Goal: Information Seeking & Learning: Learn about a topic

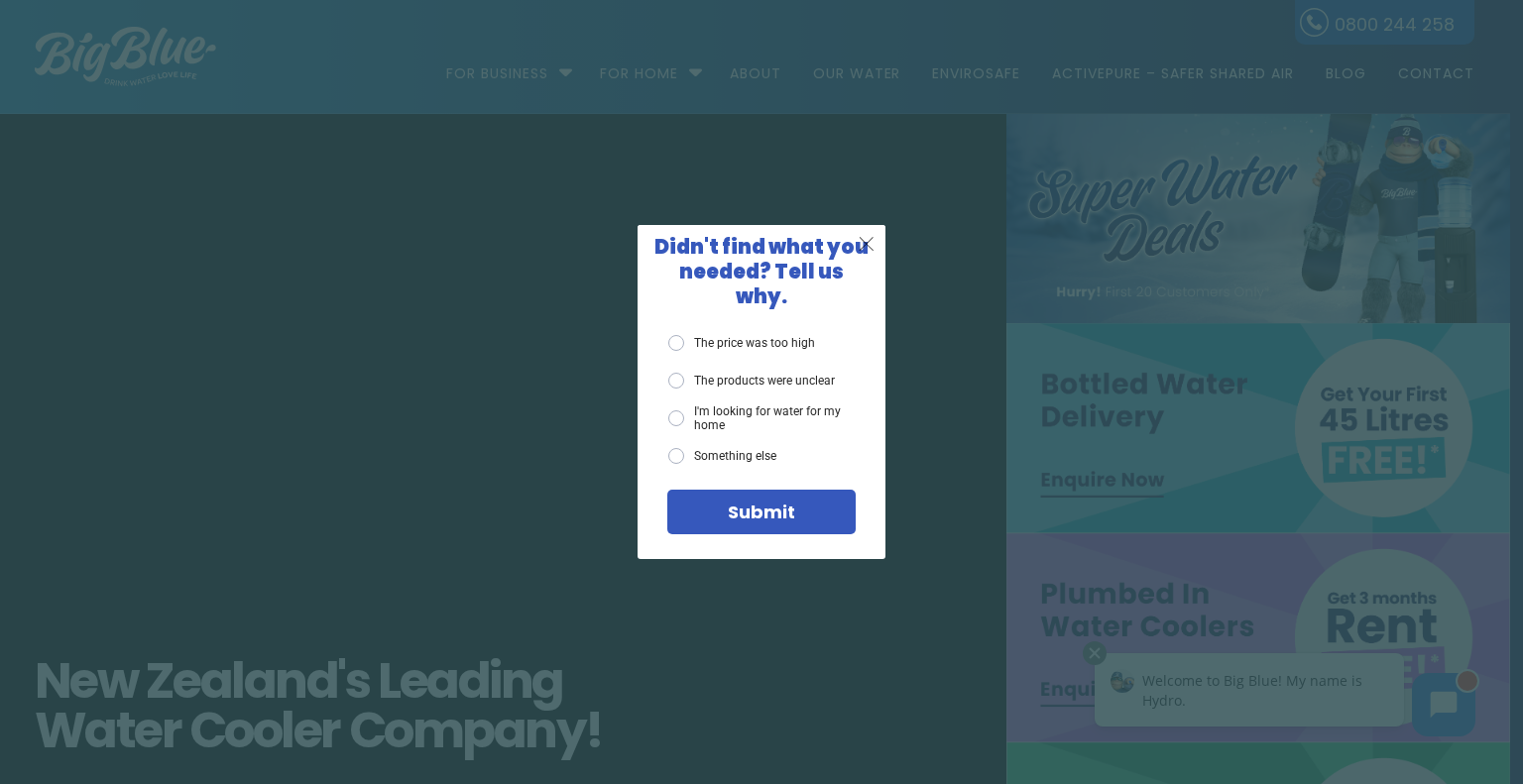
click at [869, 256] on span "X" at bounding box center [867, 243] width 18 height 25
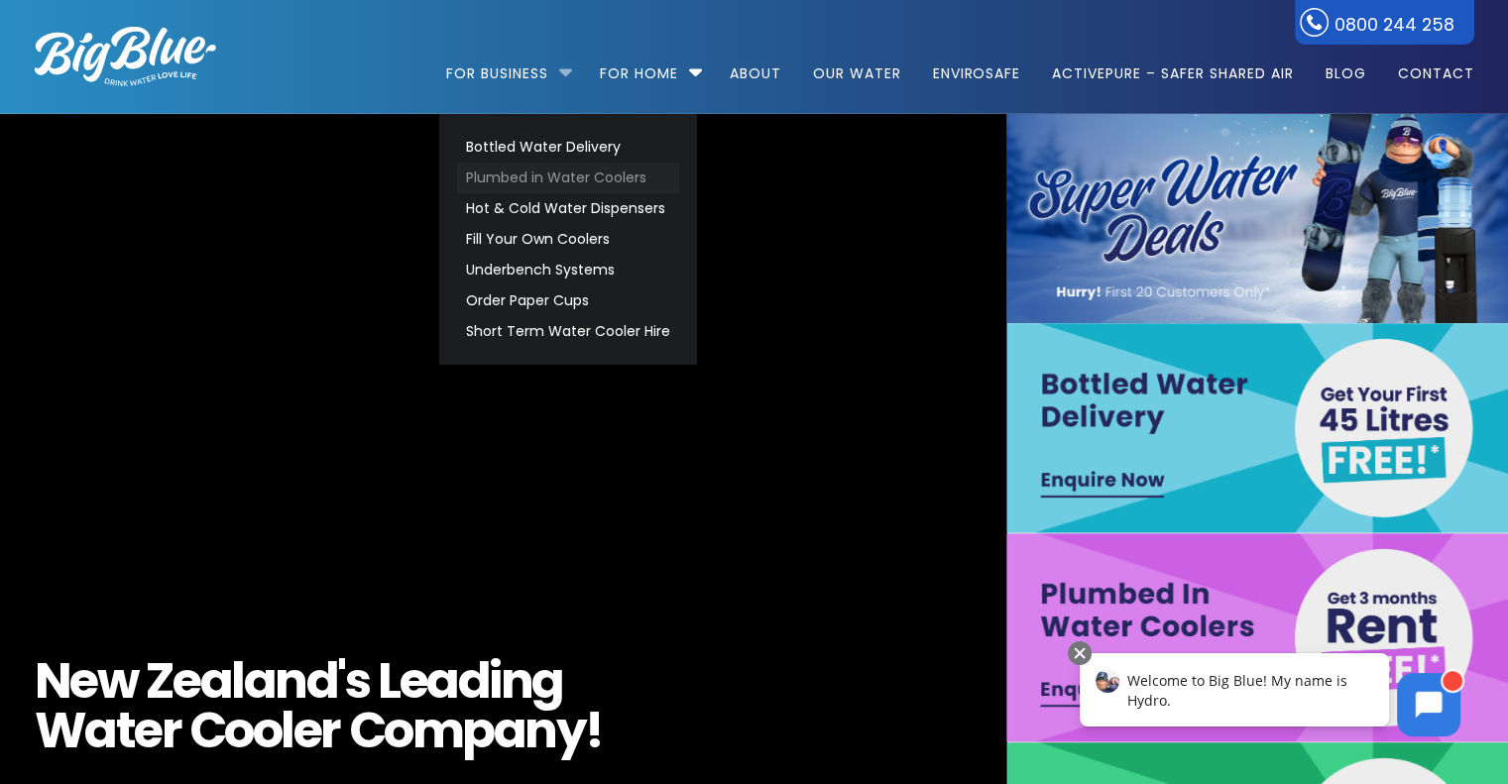
click at [579, 181] on link "Plumbed in Water Coolers" at bounding box center [568, 178] width 222 height 31
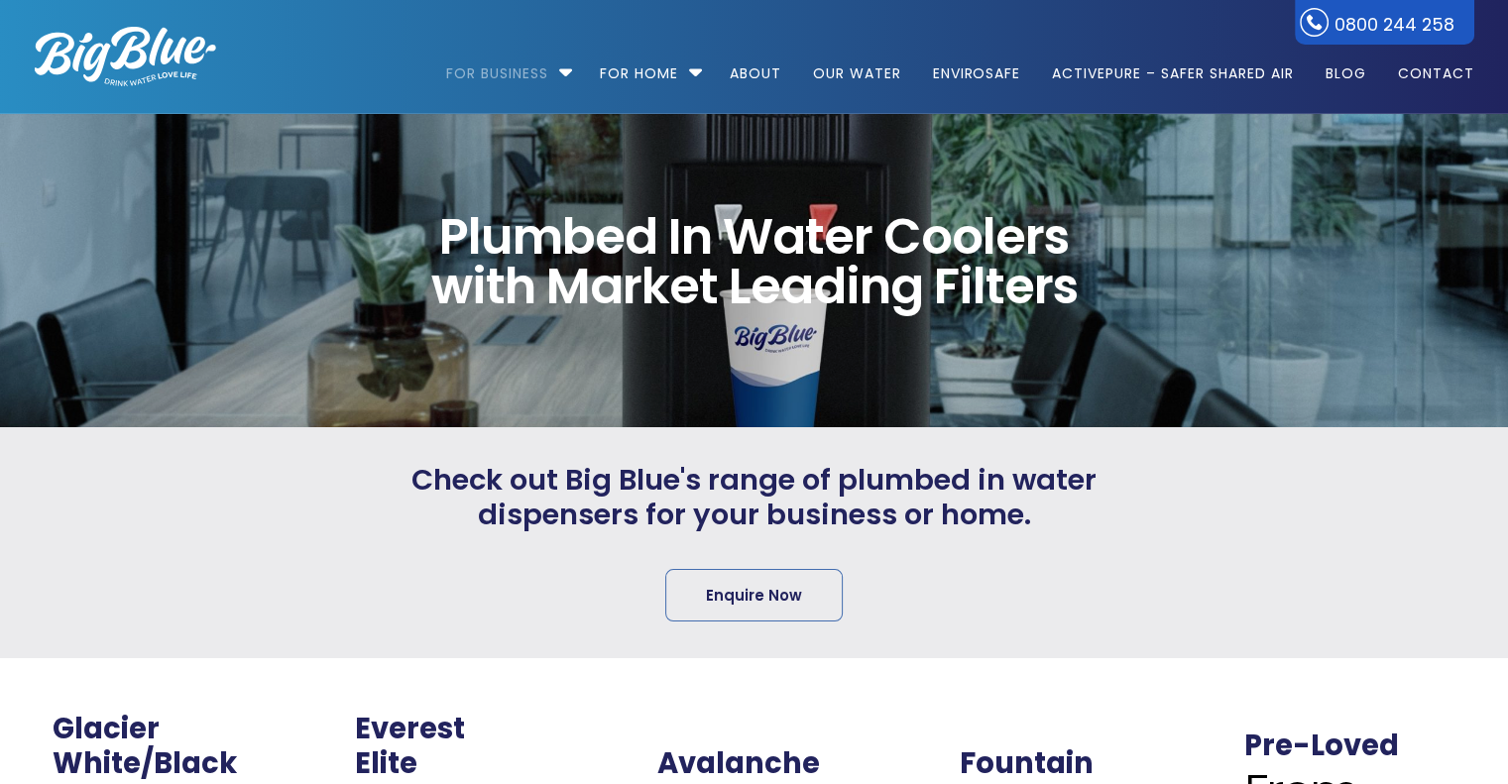
click at [281, 550] on div at bounding box center [183, 543] width 369 height 160
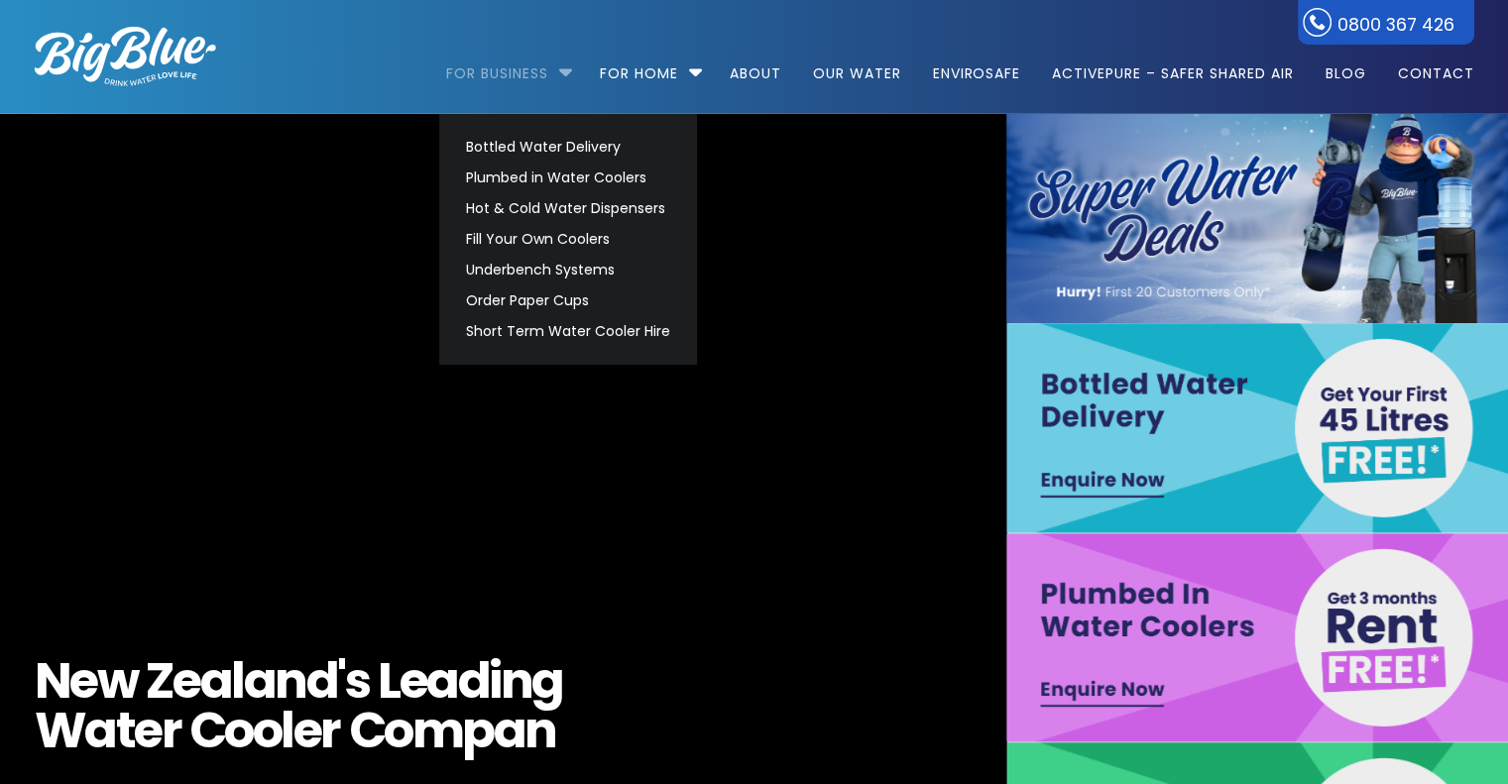
click at [488, 69] on link "For Business" at bounding box center [504, 64] width 116 height 128
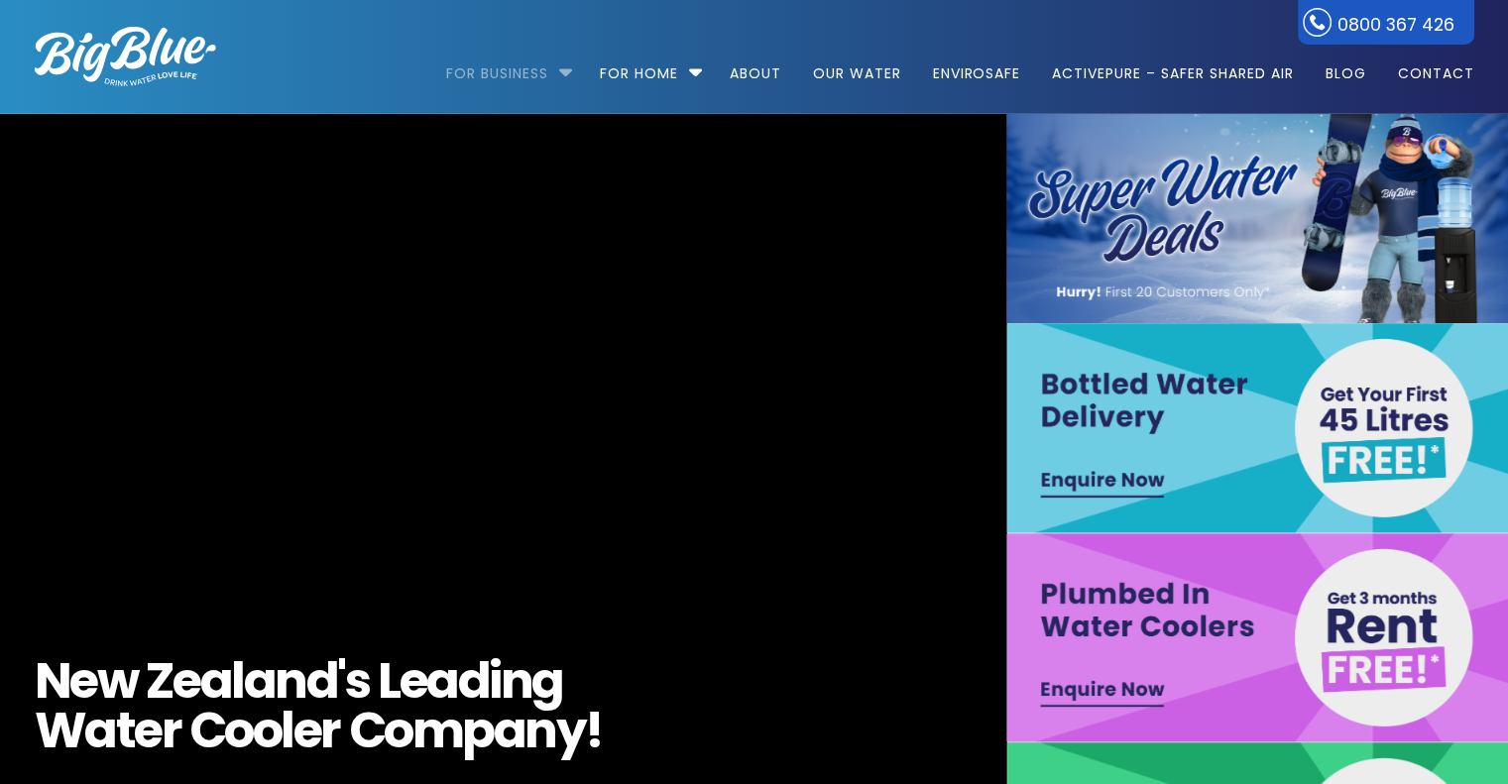
click at [488, 69] on link "For Business" at bounding box center [504, 64] width 116 height 128
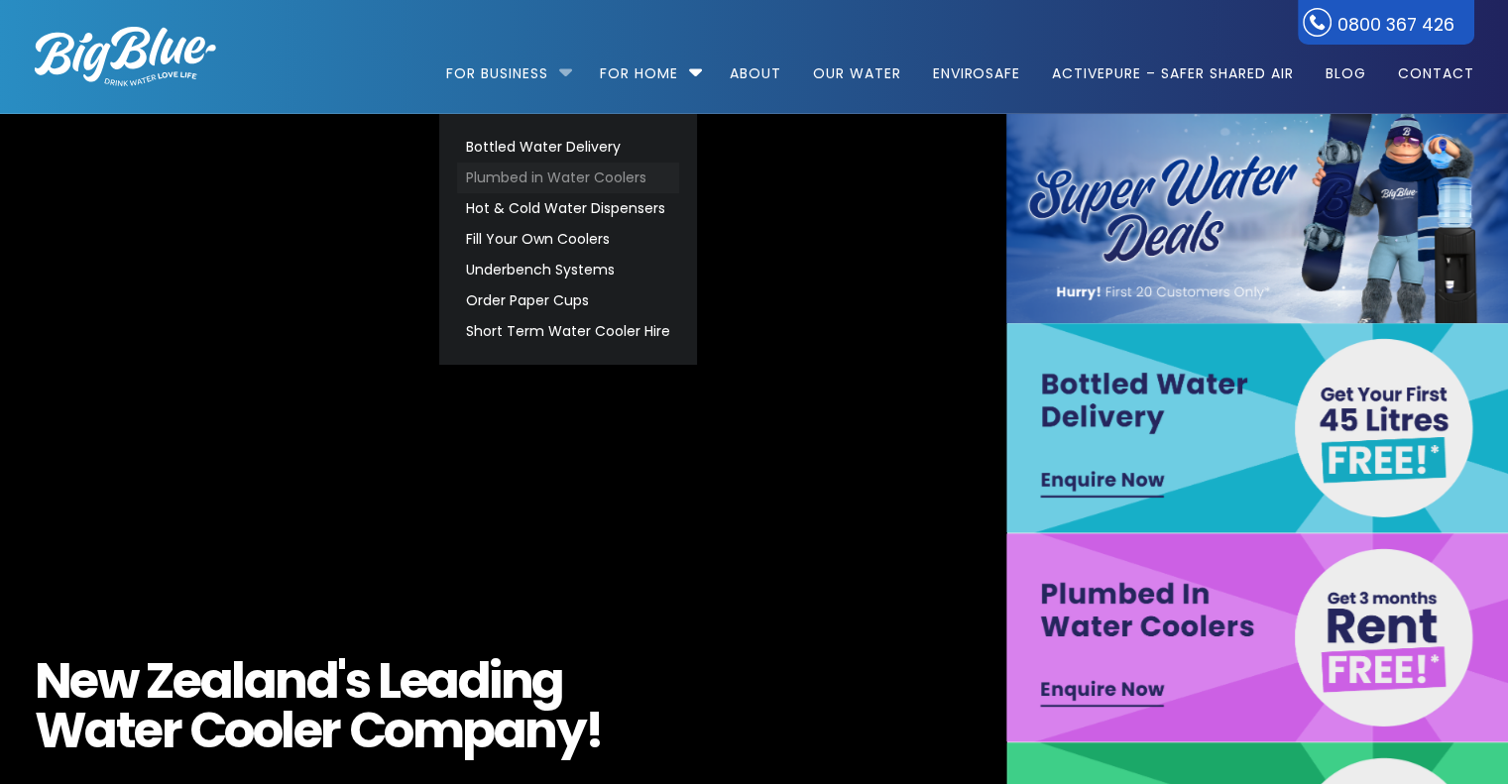
click at [542, 179] on link "Plumbed in Water Coolers" at bounding box center [568, 178] width 222 height 31
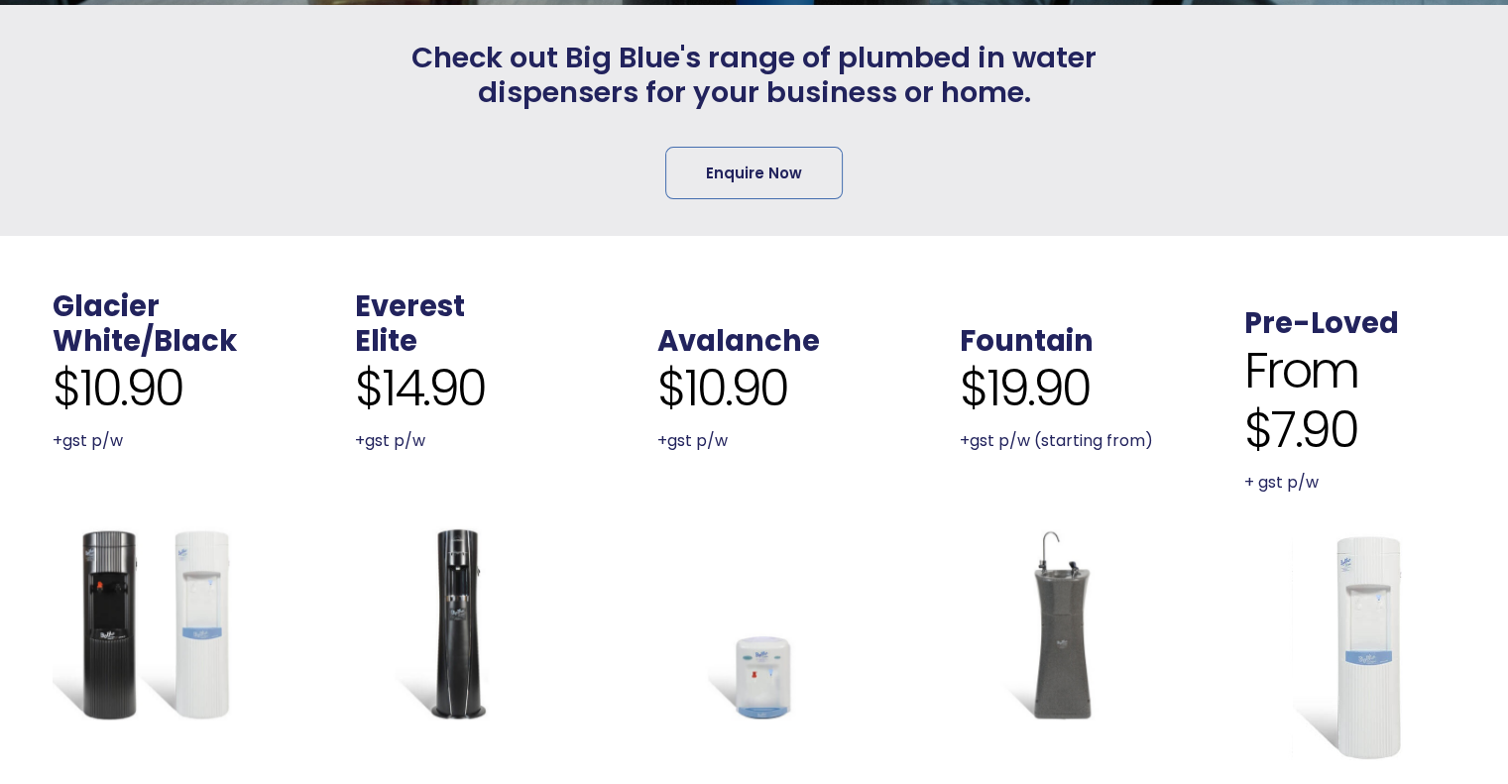
scroll to position [397, 0]
